Goal: Transaction & Acquisition: Purchase product/service

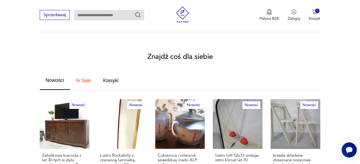
scroll to position [296, 0]
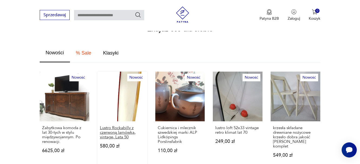
click at [120, 126] on p "Lustro Rockabilly z czerwoną lamówką, vintage, Lata 50" at bounding box center [122, 133] width 45 height 14
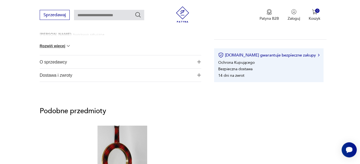
scroll to position [385, 0]
